Goal: Task Accomplishment & Management: Manage account settings

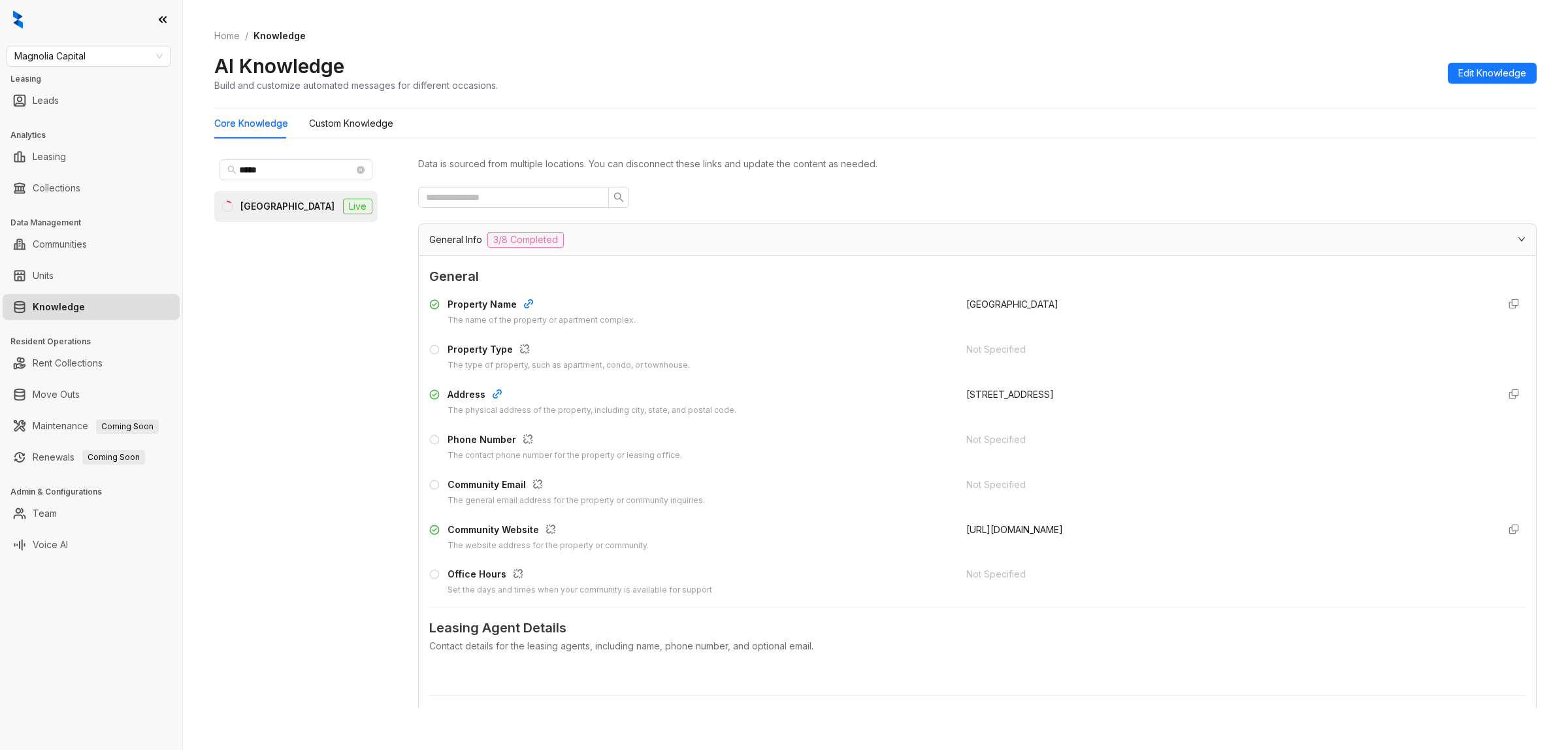
scroll to position [1962, 0]
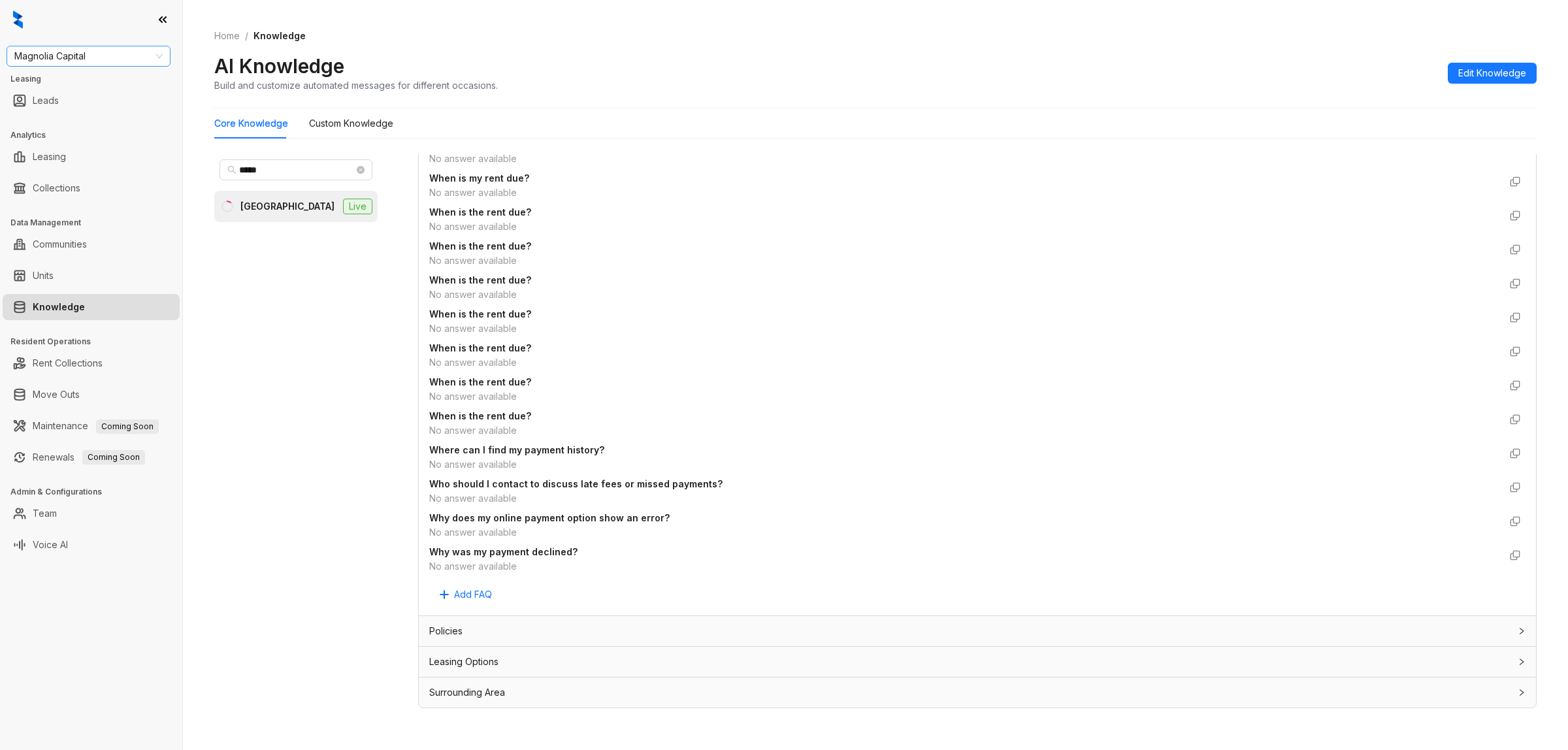
click at [102, 56] on span "Magnolia Capital" at bounding box center [89, 56] width 148 height 19
type input "***"
click at [75, 85] on div "Air Communities" at bounding box center [89, 82] width 143 height 15
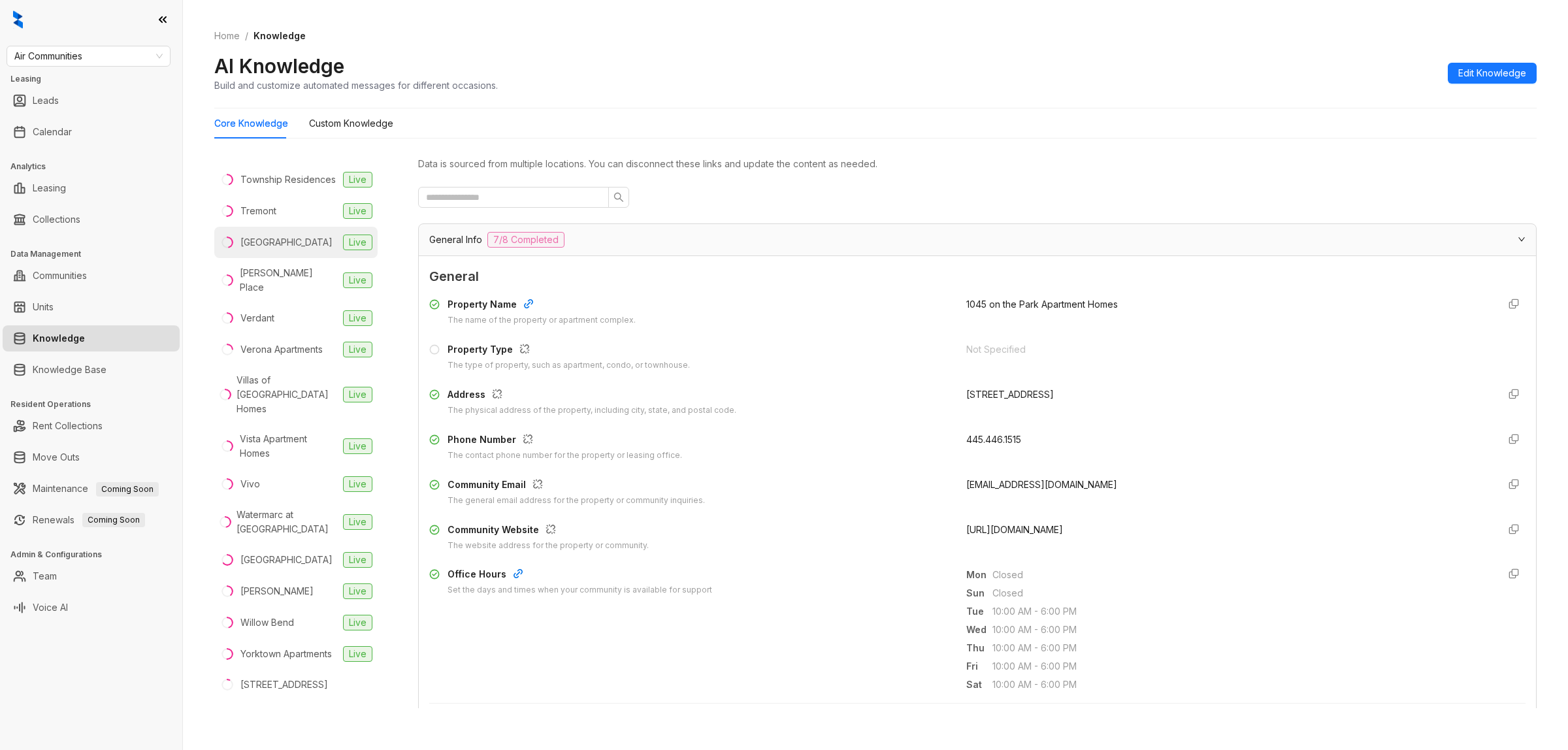
scroll to position [3266, 0]
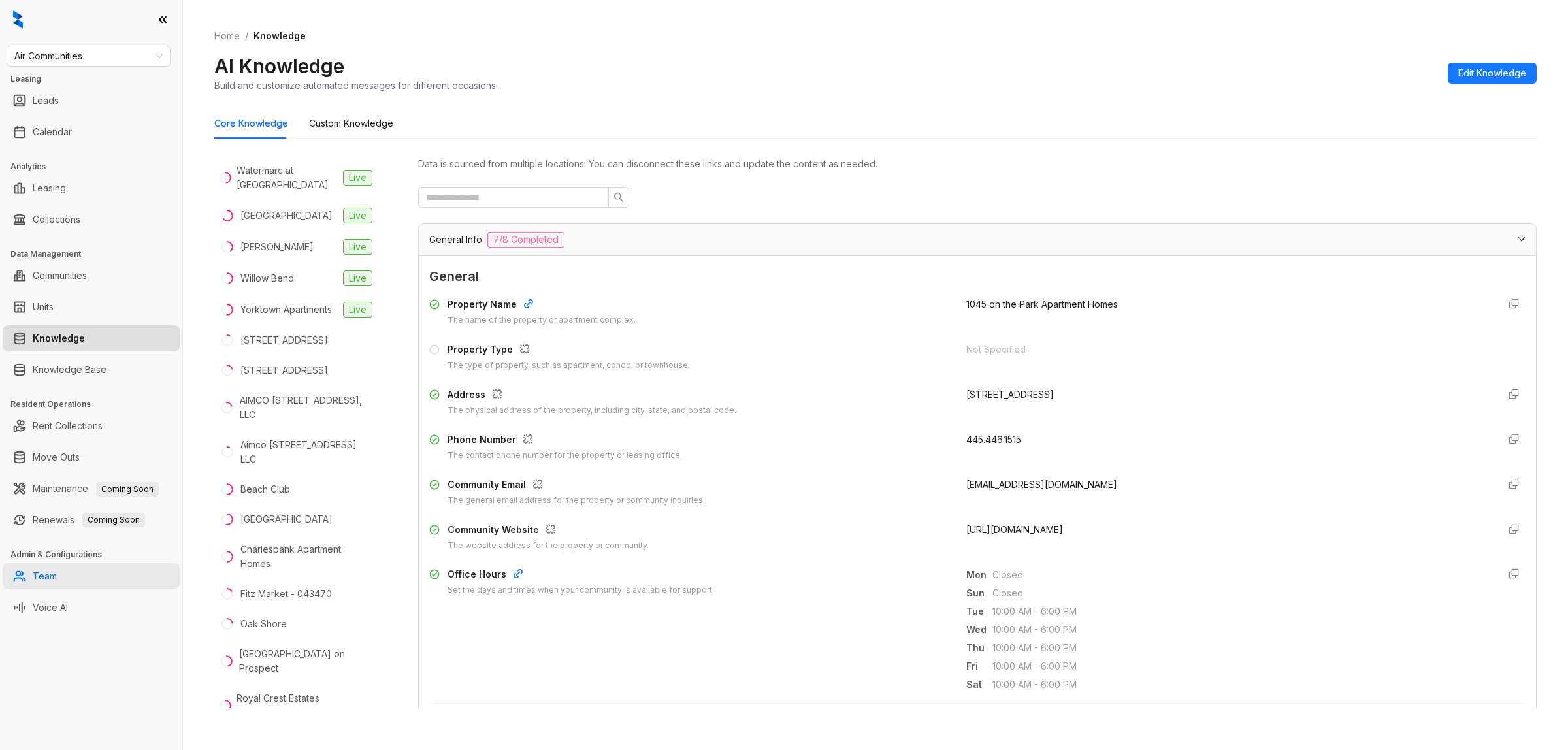
click at [50, 582] on link "Team" at bounding box center [45, 576] width 24 height 26
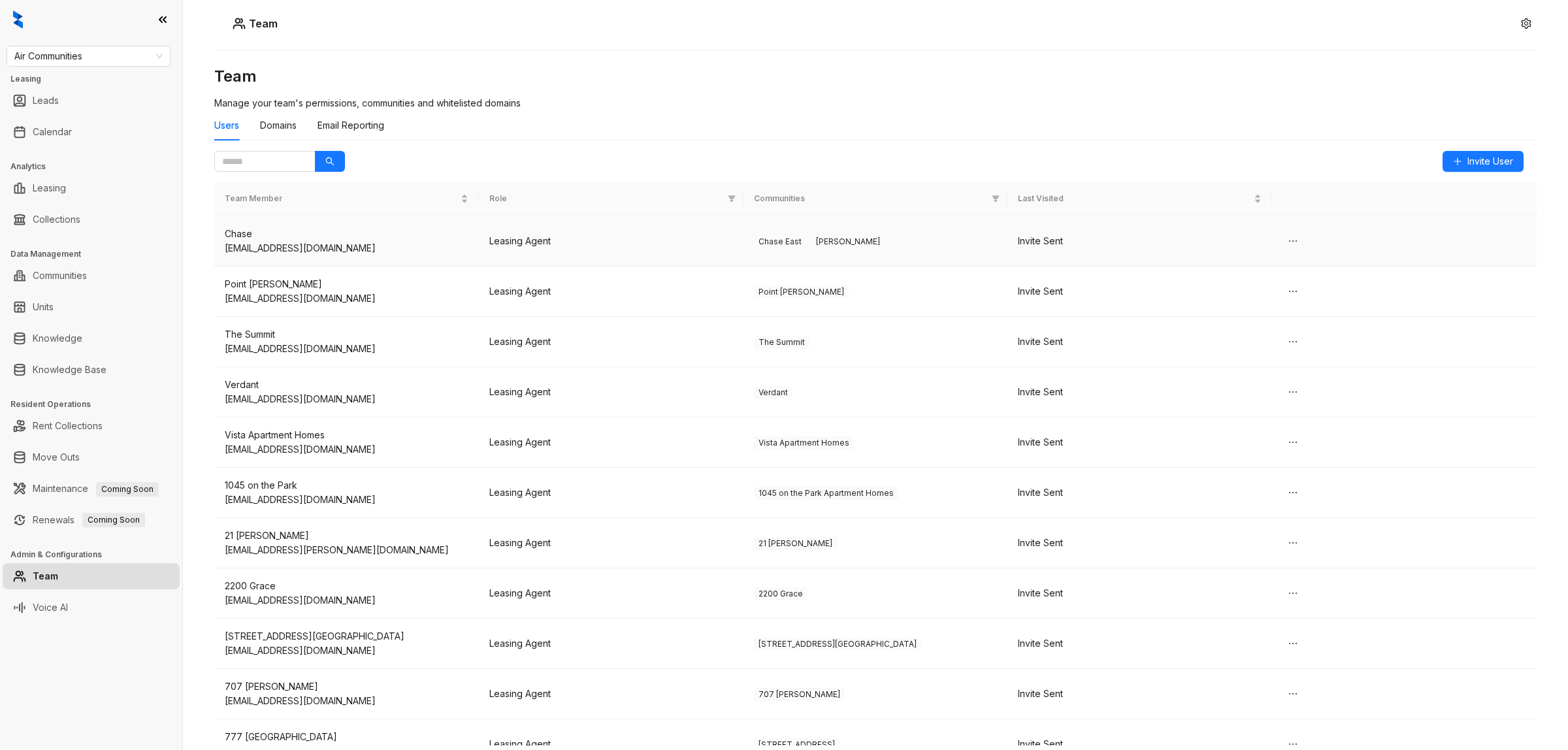
scroll to position [9295, 0]
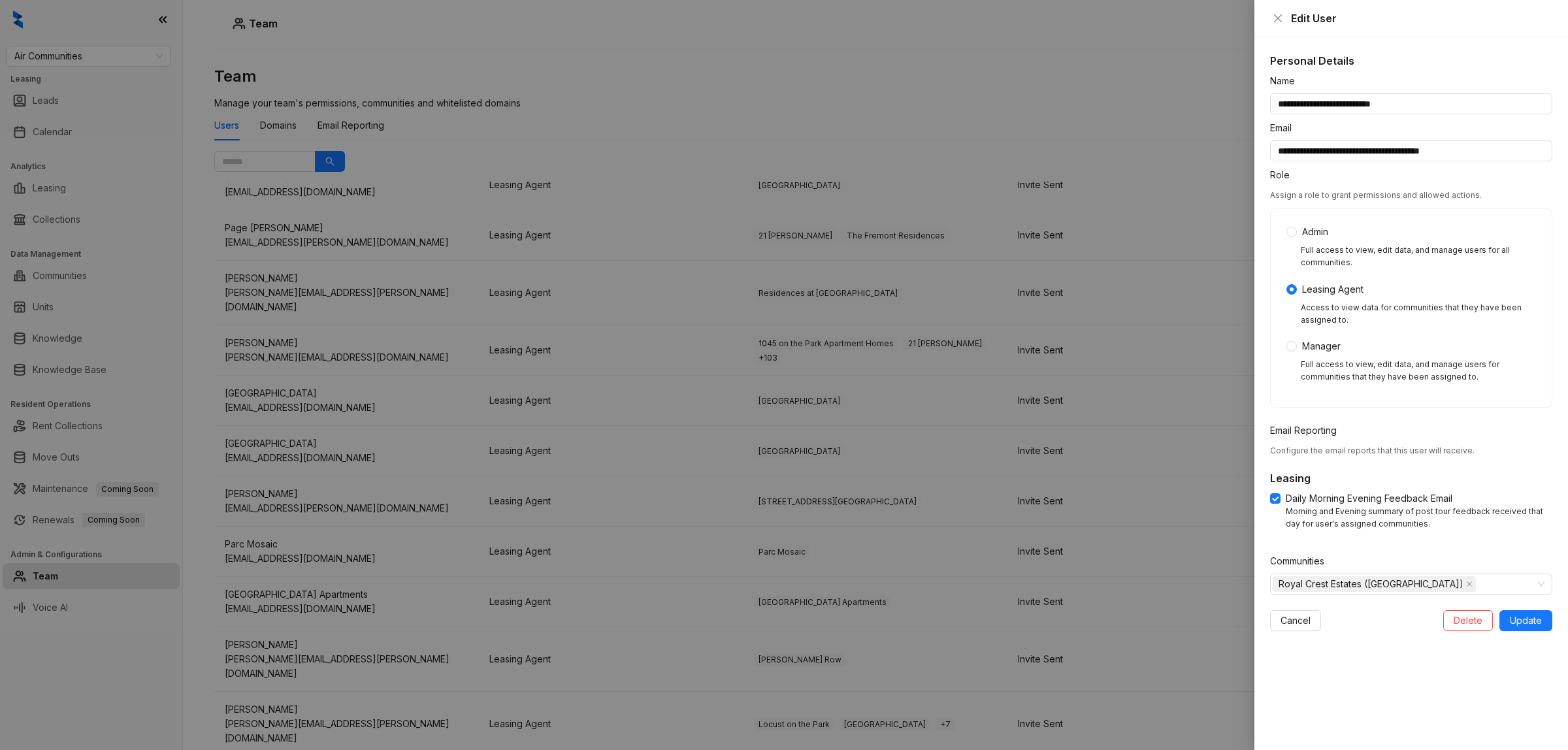
click at [998, 85] on div at bounding box center [784, 375] width 1568 height 750
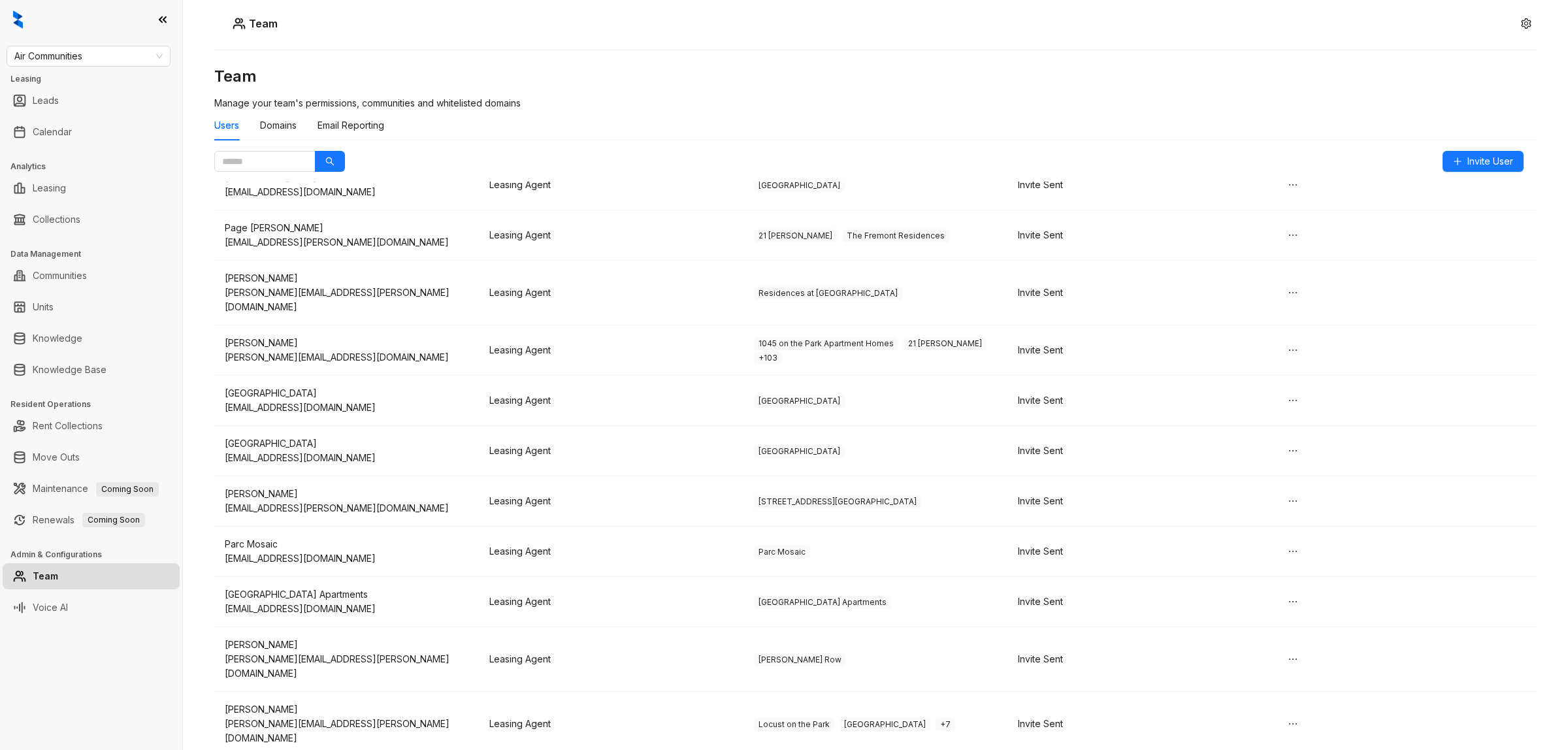
click at [1299, 498] on span "Delete" at bounding box center [1297, 498] width 29 height 15
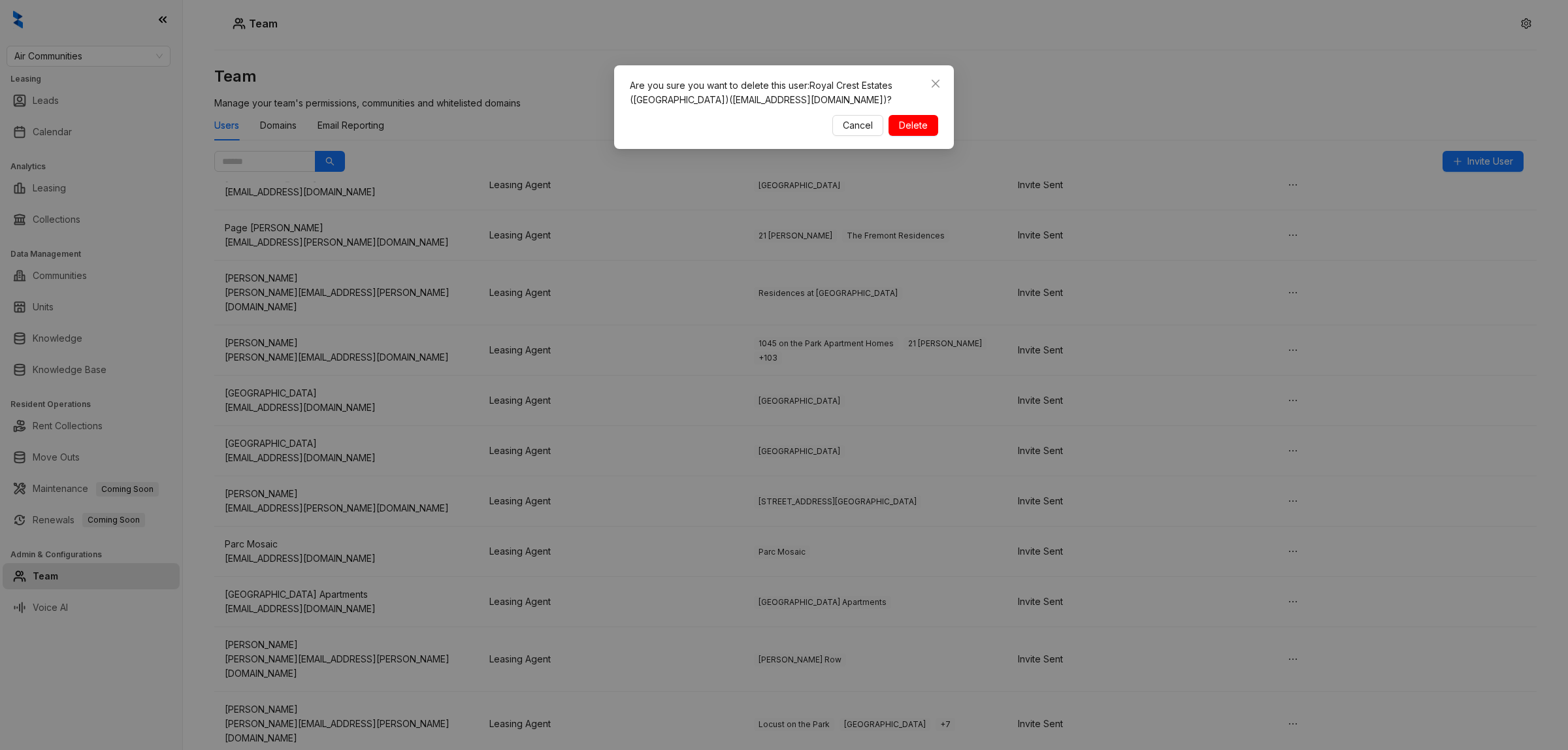
click at [909, 125] on span "Delete" at bounding box center [914, 126] width 29 height 15
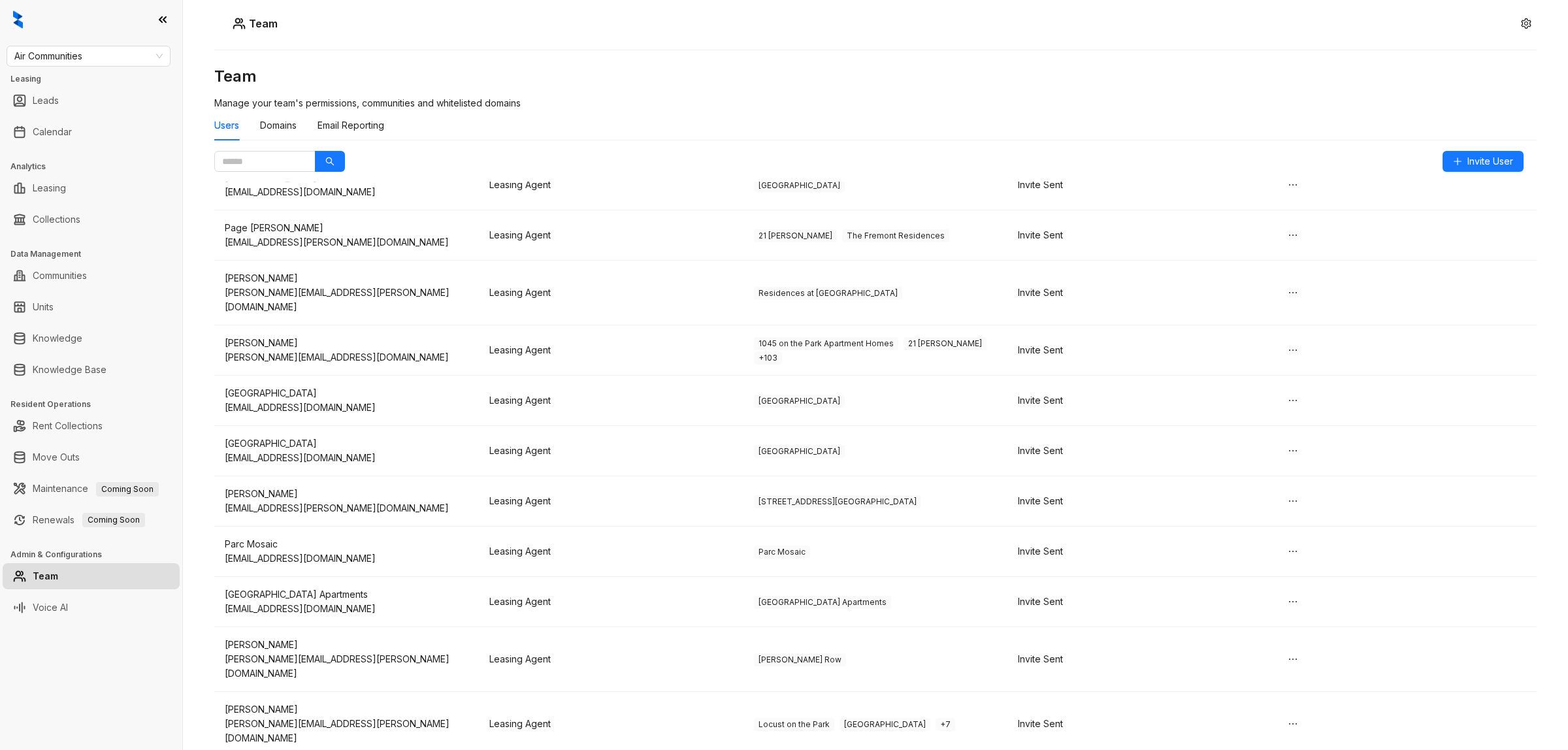
scroll to position [9605, 0]
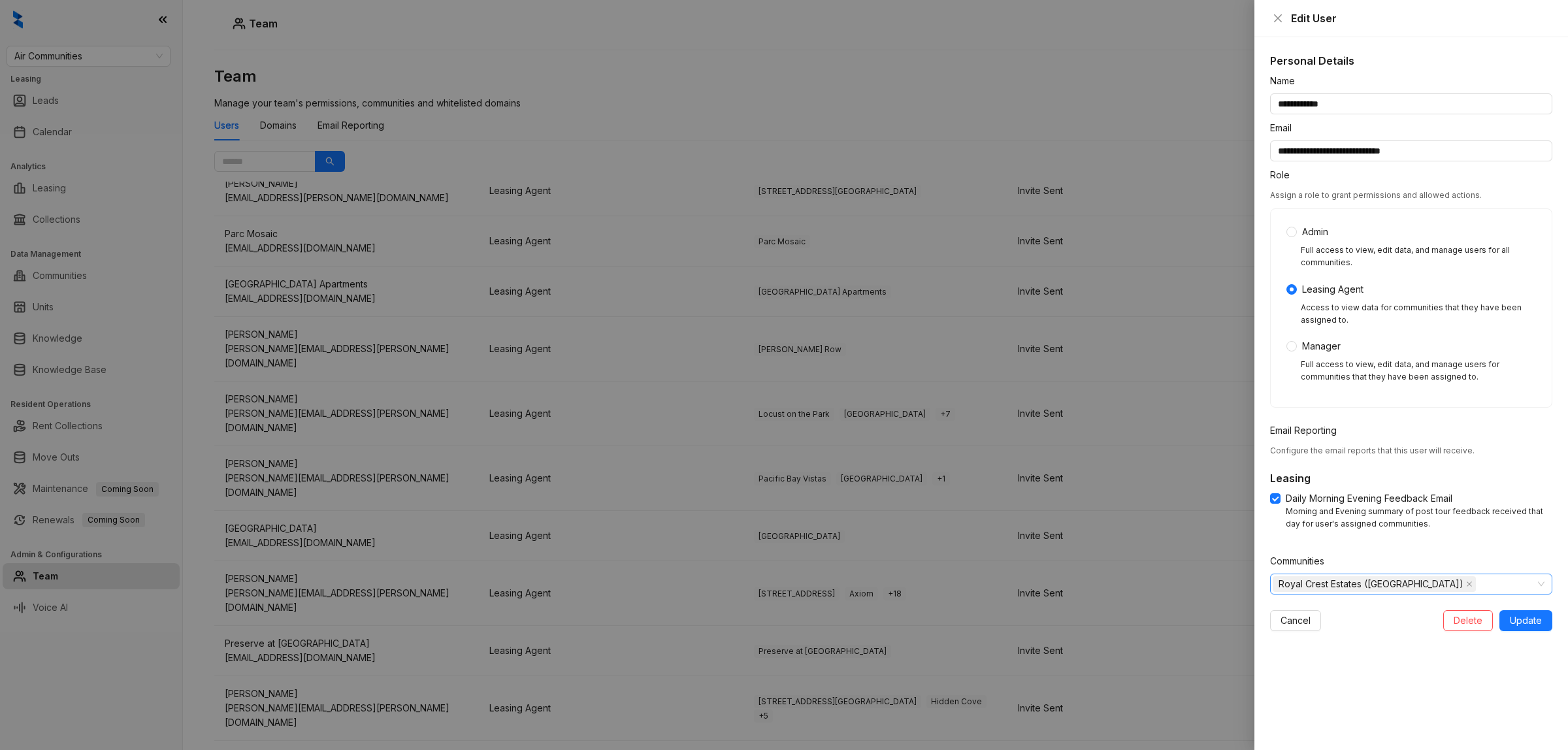
click at [1466, 582] on icon "close" at bounding box center [1469, 584] width 6 height 6
click at [1516, 620] on span "Update" at bounding box center [1526, 620] width 32 height 15
click at [1346, 574] on div at bounding box center [1404, 583] width 263 height 19
click at [1052, 109] on div at bounding box center [784, 375] width 1568 height 750
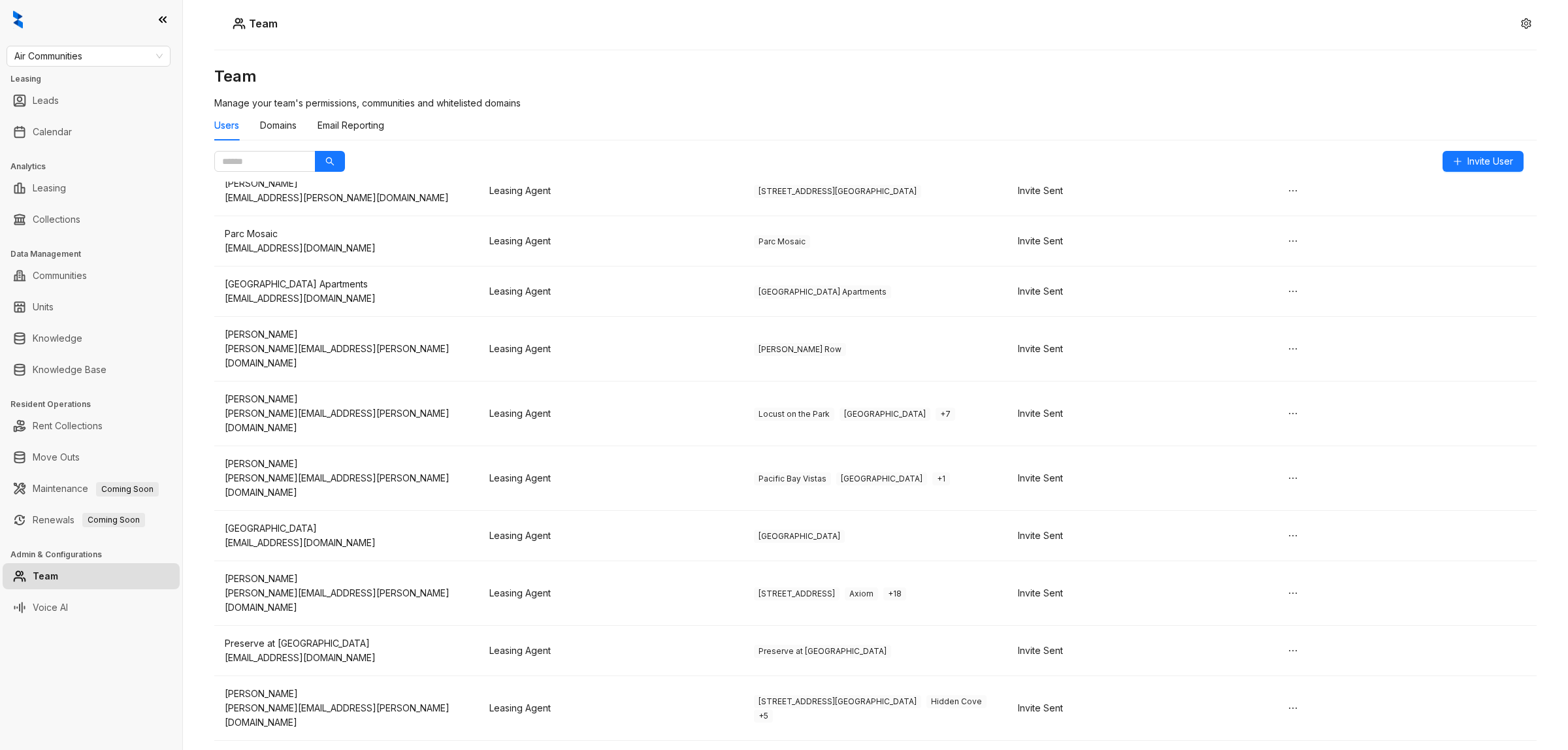
click at [1288, 93] on div "Team Manage your team's permissions, communities and whitelisted domains Users …" at bounding box center [875, 348] width 1322 height 564
click at [1300, 487] on span "Delete" at bounding box center [1297, 491] width 29 height 15
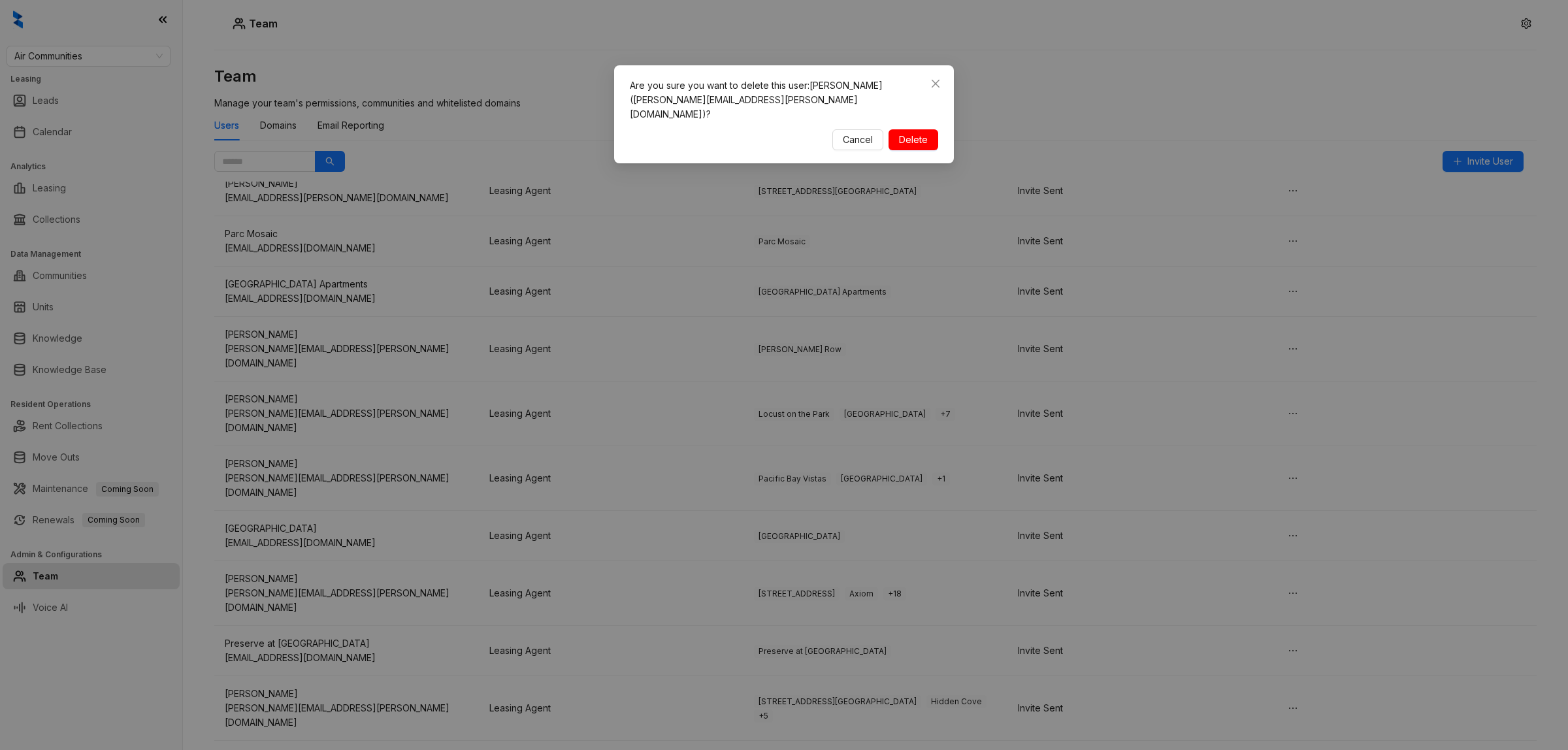
click at [918, 133] on span "Delete" at bounding box center [914, 140] width 29 height 15
